Goal: Use online tool/utility: Utilize a website feature to perform a specific function

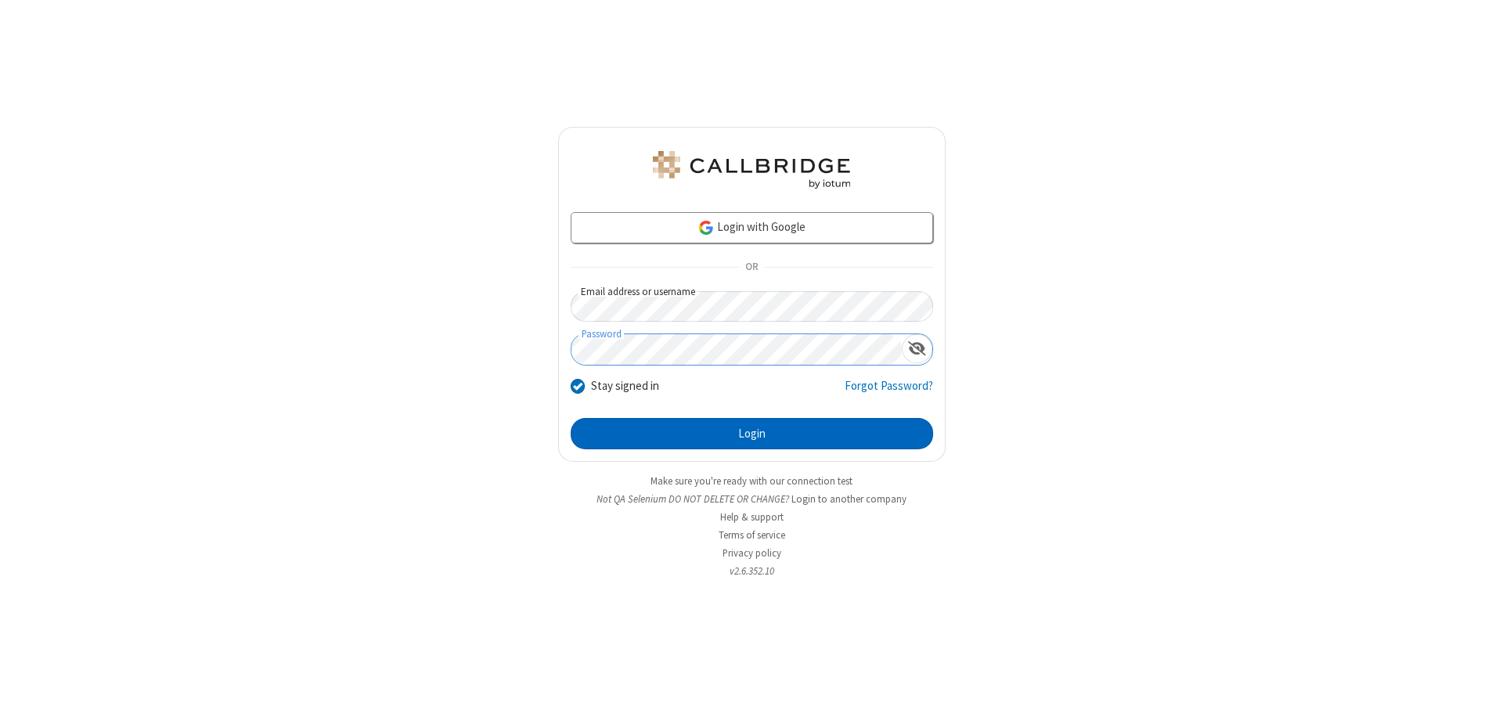
click at [751, 434] on button "Login" at bounding box center [752, 433] width 362 height 31
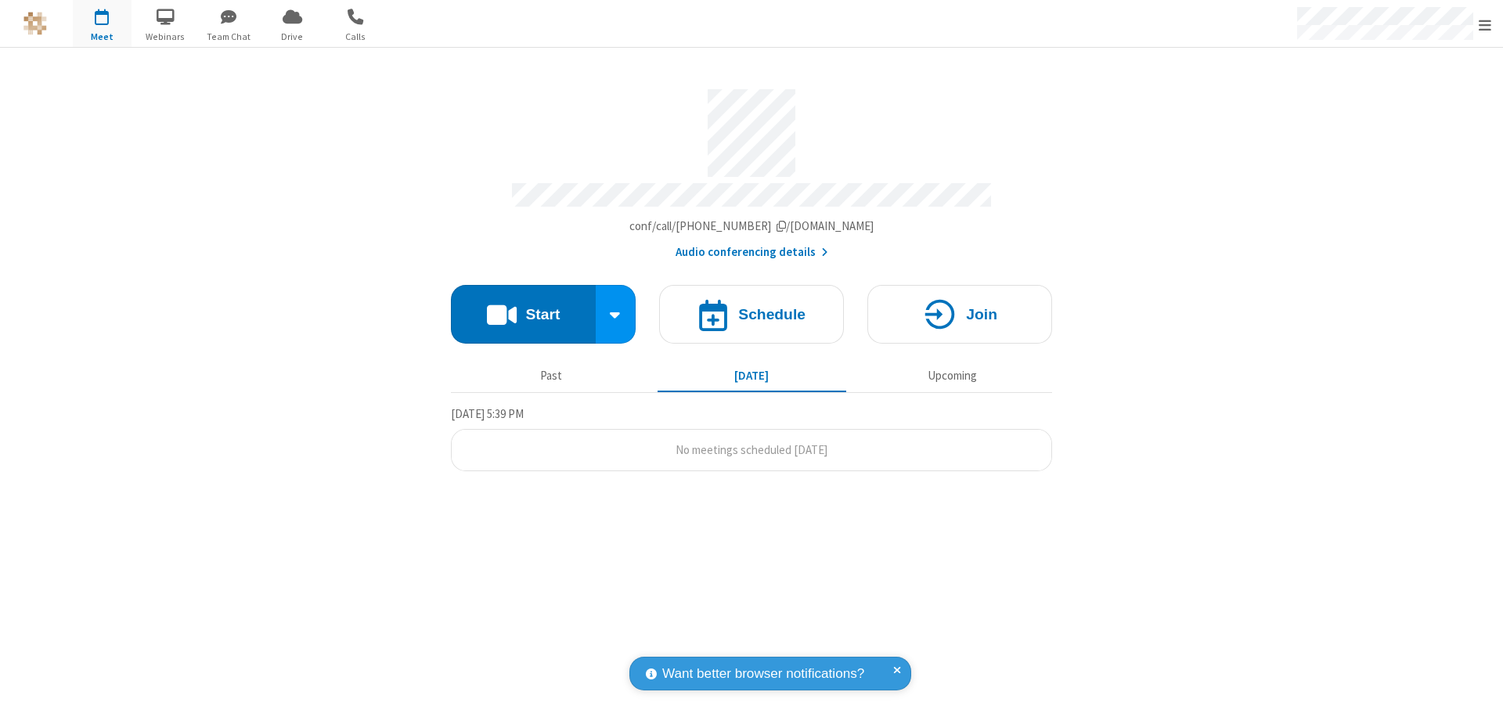
click at [523, 307] on button "Start" at bounding box center [523, 314] width 145 height 59
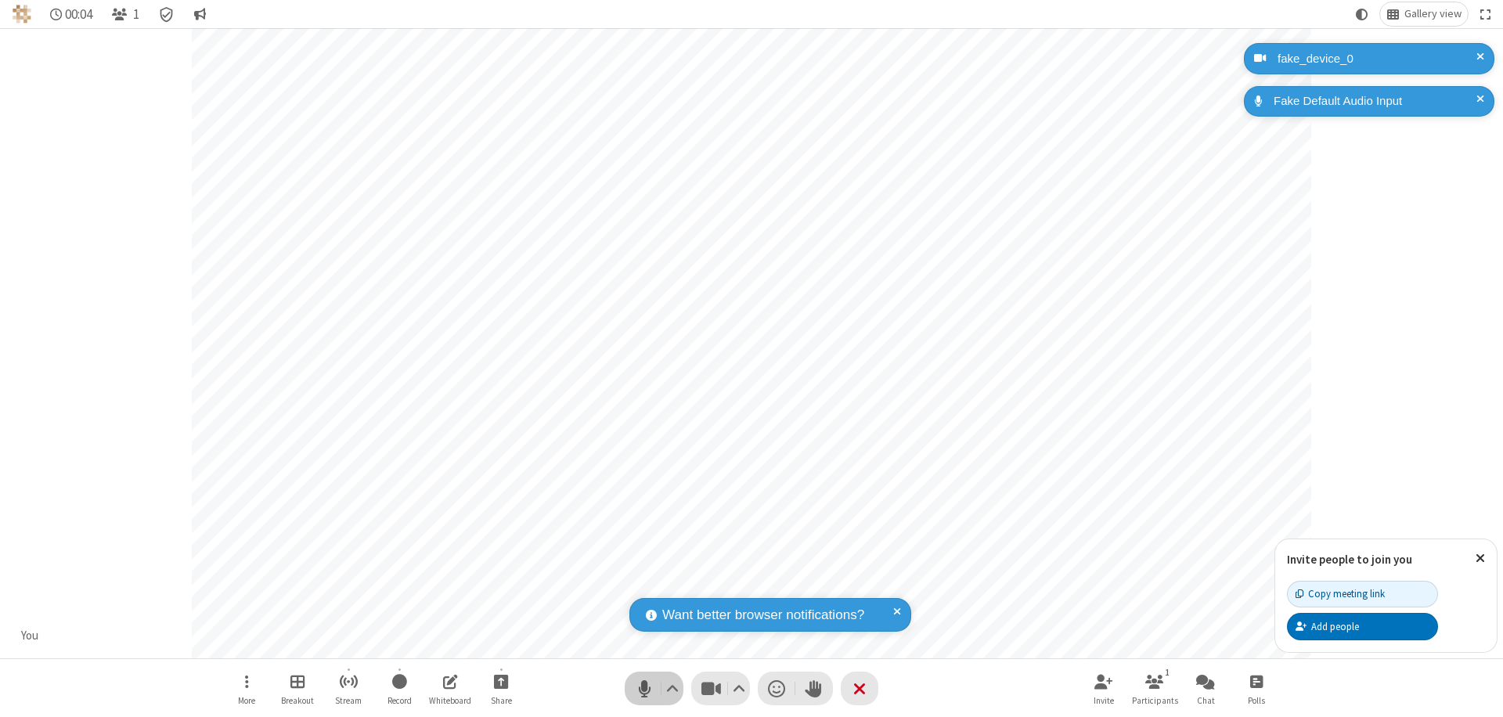
click at [644, 688] on span "Mute (⌘+Shift+A)" at bounding box center [644, 688] width 23 height 23
click at [644, 688] on span "Unmute (⌘+Shift+A)" at bounding box center [644, 688] width 23 height 23
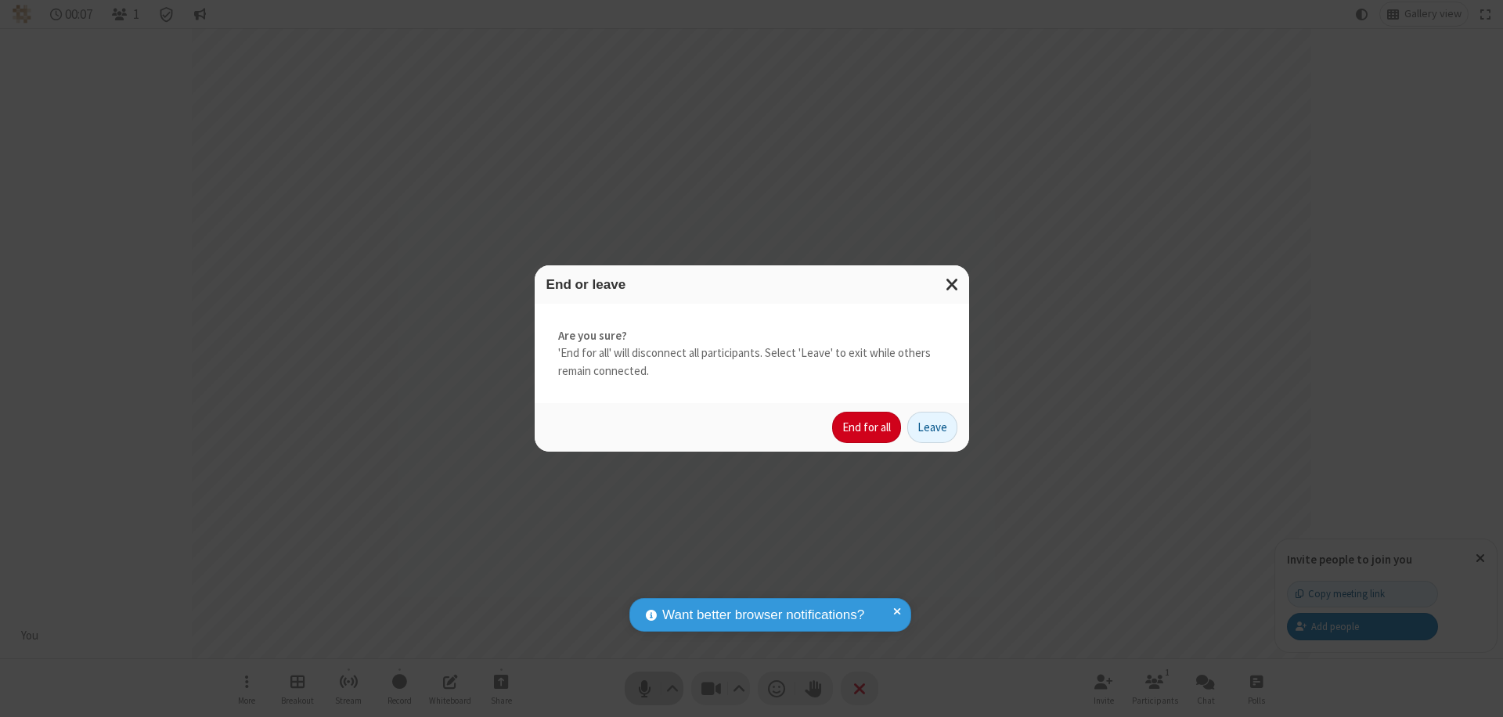
click at [867, 427] on button "End for all" at bounding box center [866, 427] width 69 height 31
